Goal: Information Seeking & Learning: Learn about a topic

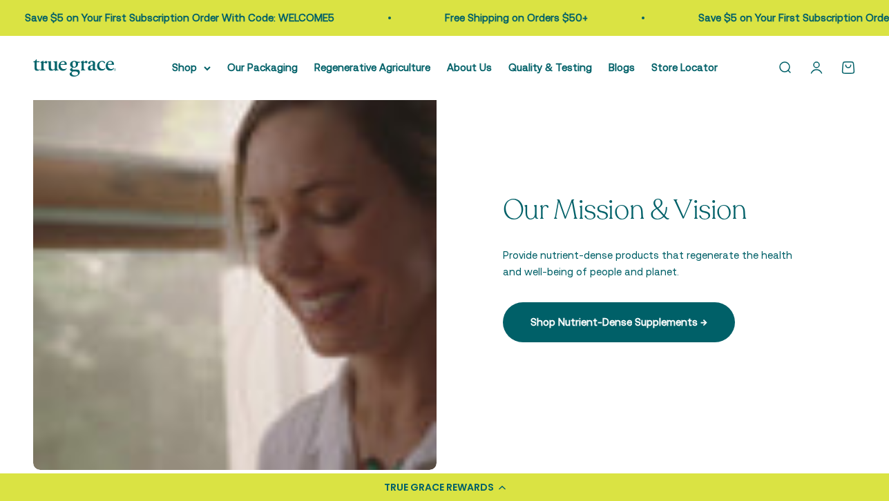
scroll to position [353, 0]
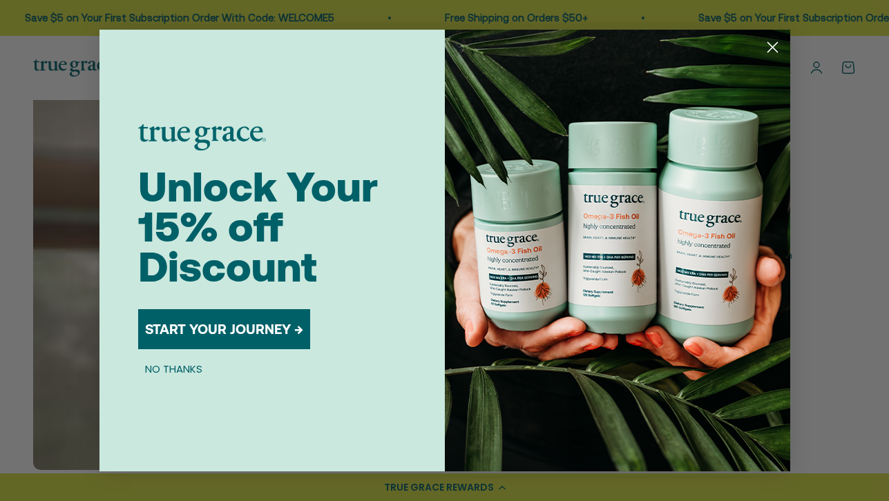
click at [769, 47] on circle "Close dialog" at bounding box center [771, 47] width 23 height 23
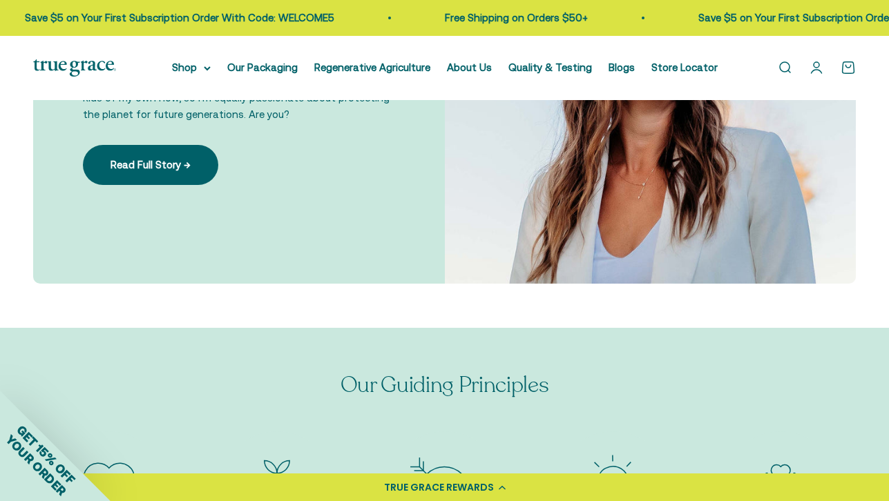
scroll to position [972, 0]
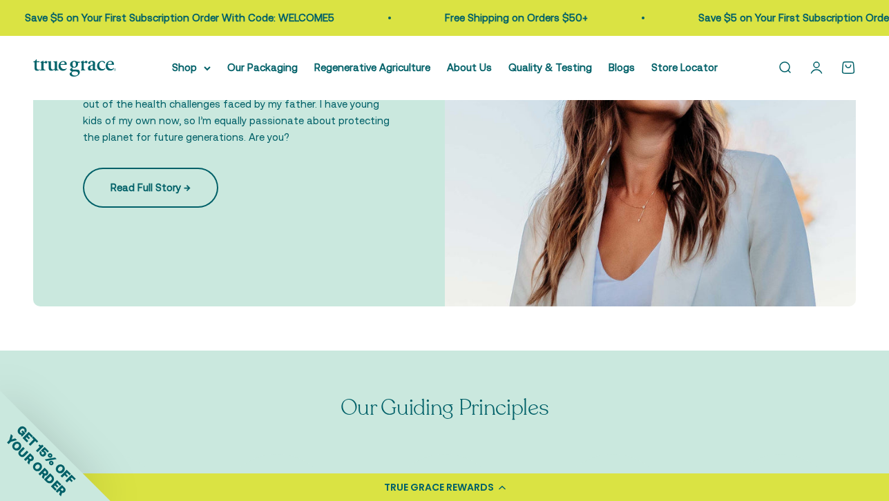
click at [155, 182] on link "Read Full Story →" at bounding box center [150, 188] width 135 height 40
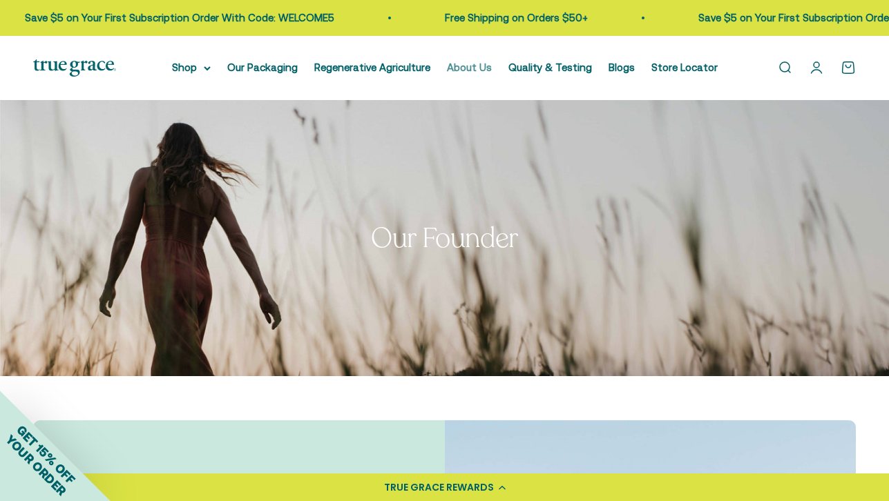
click at [470, 73] on link "About Us" at bounding box center [469, 67] width 45 height 12
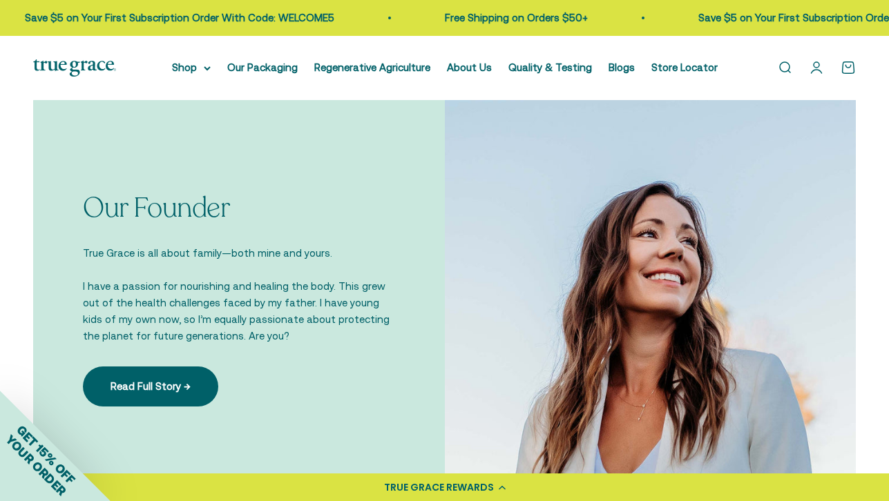
scroll to position [1032, 0]
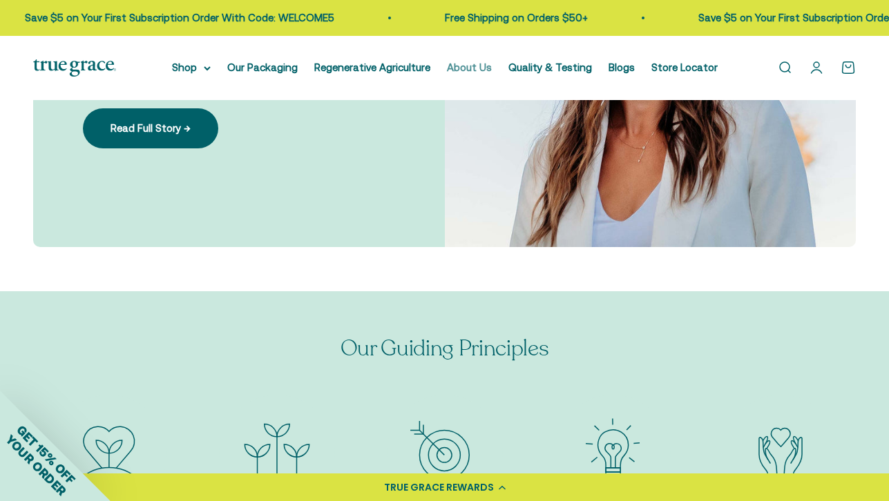
click at [472, 70] on link "About Us" at bounding box center [469, 67] width 45 height 12
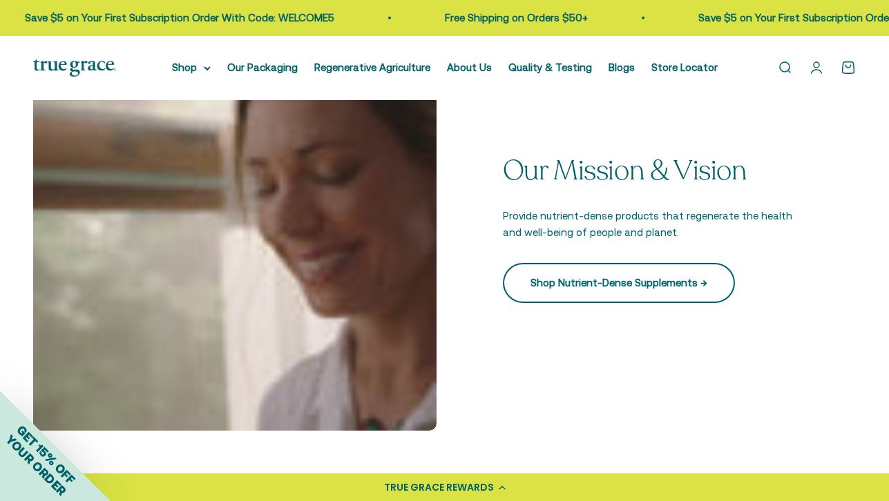
scroll to position [396, 0]
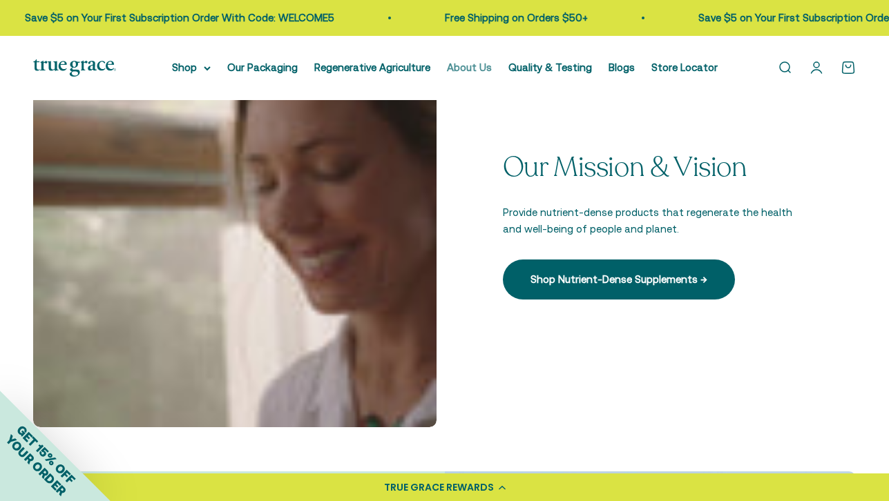
click at [472, 70] on link "About Us" at bounding box center [469, 67] width 45 height 12
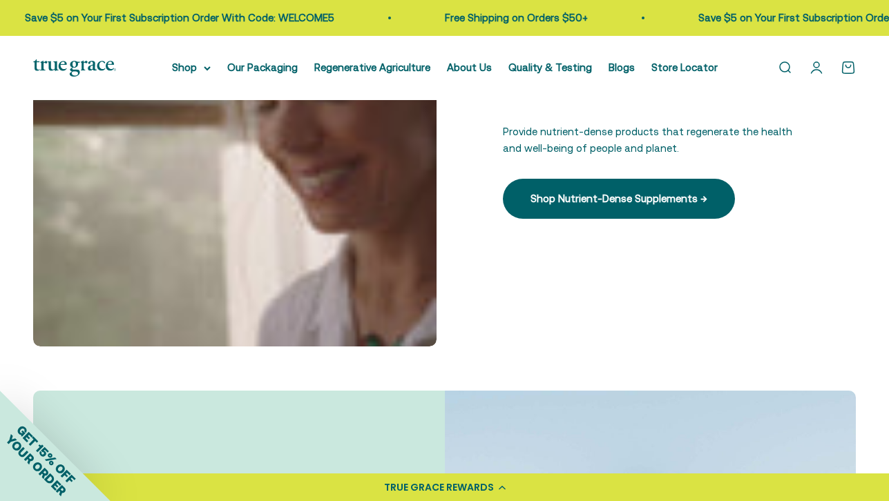
scroll to position [487, 0]
